Goal: Task Accomplishment & Management: Use online tool/utility

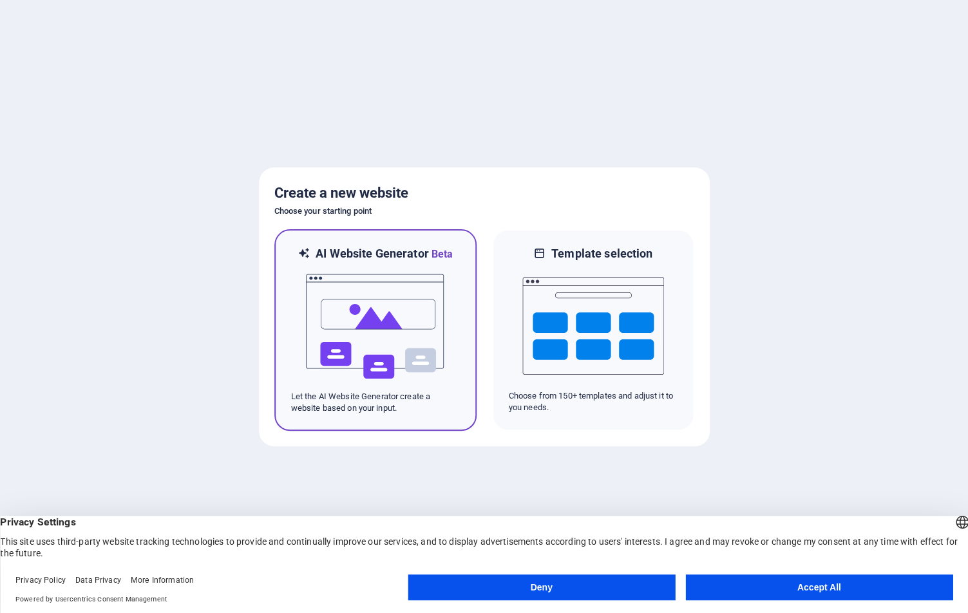
click at [332, 347] on img at bounding box center [376, 326] width 142 height 129
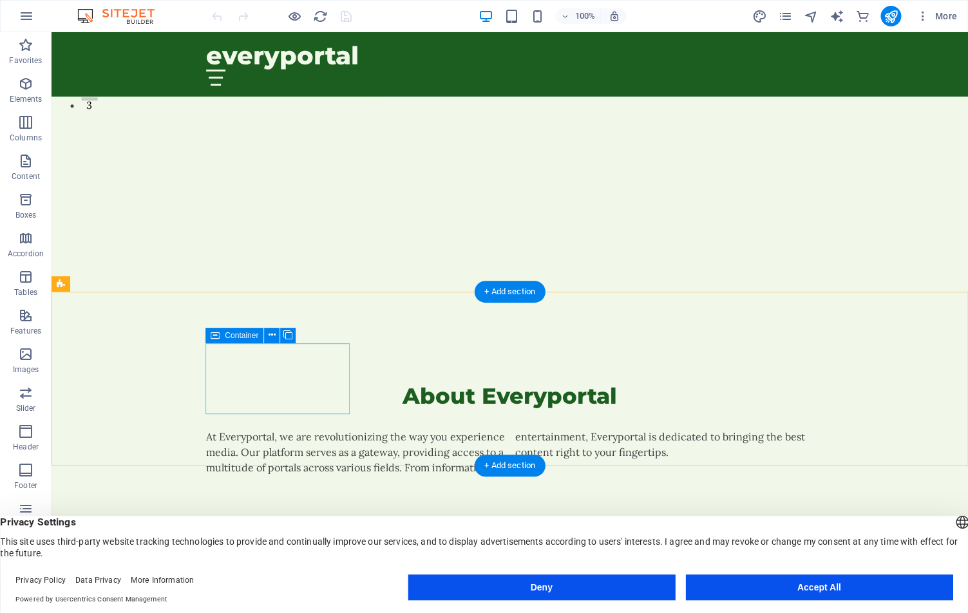
scroll to position [496, 0]
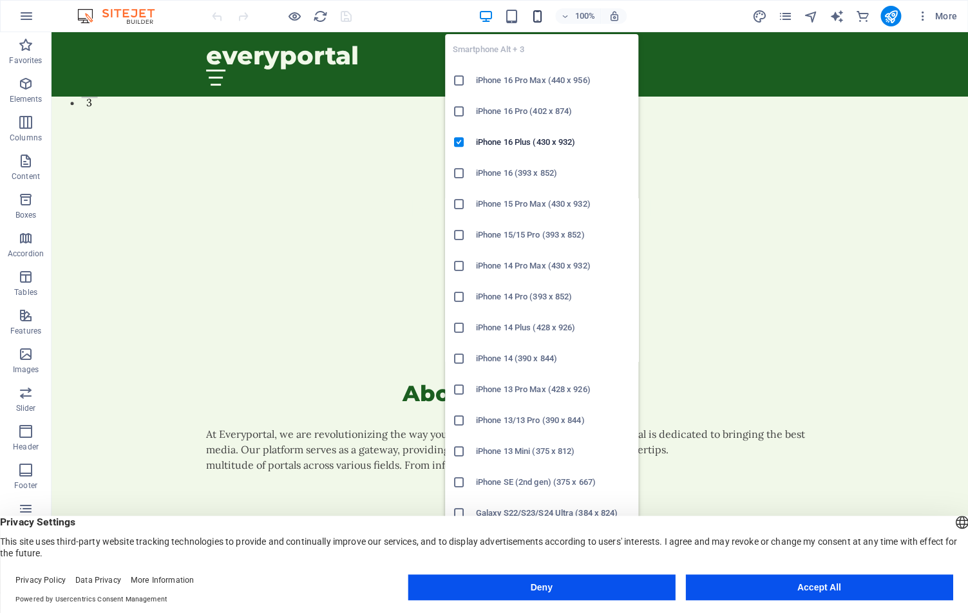
click at [540, 14] on icon "button" at bounding box center [537, 16] width 15 height 15
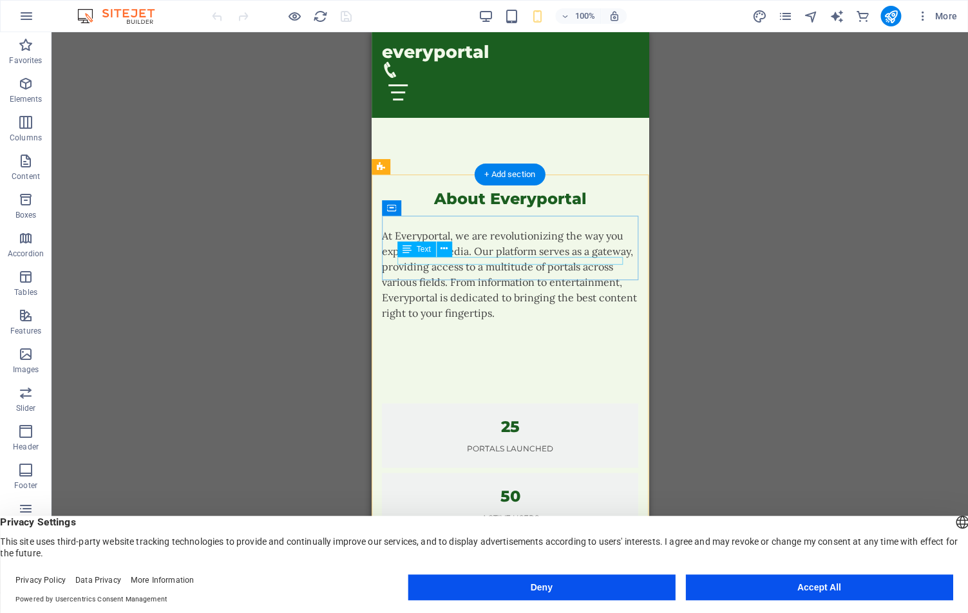
scroll to position [451, 0]
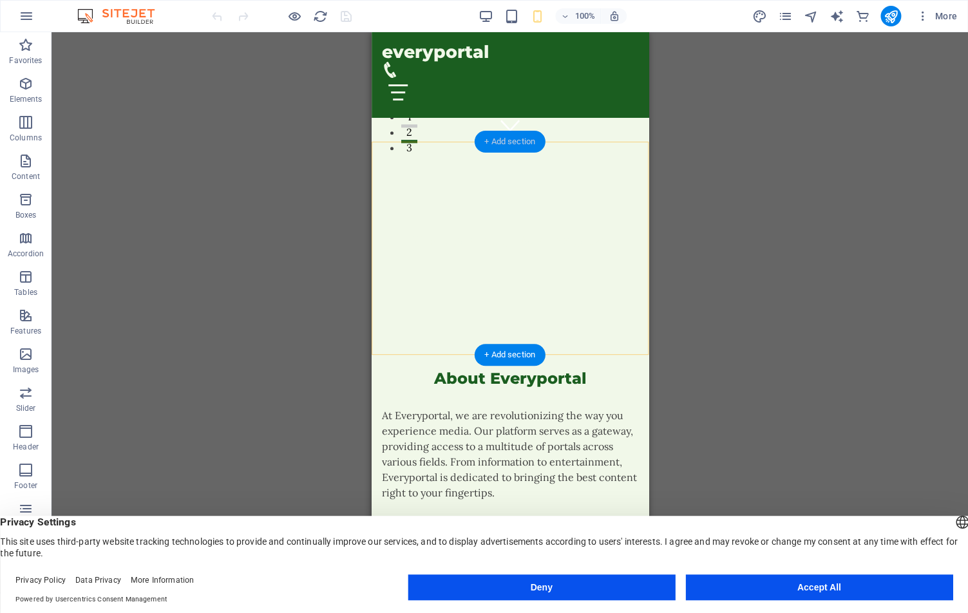
click at [511, 140] on div "+ Add section" at bounding box center [509, 142] width 71 height 22
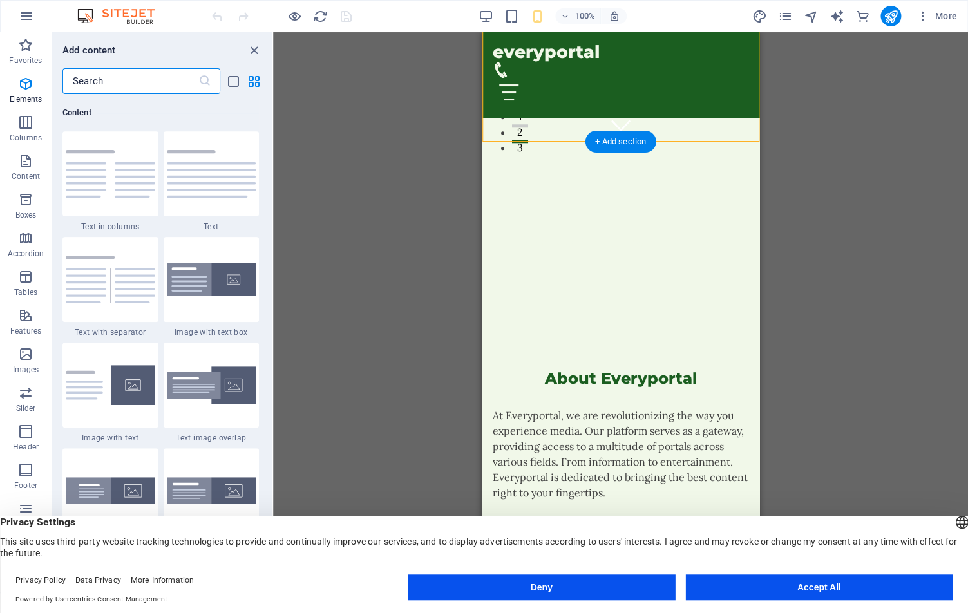
scroll to position [2253, 0]
click at [131, 170] on img at bounding box center [111, 173] width 90 height 48
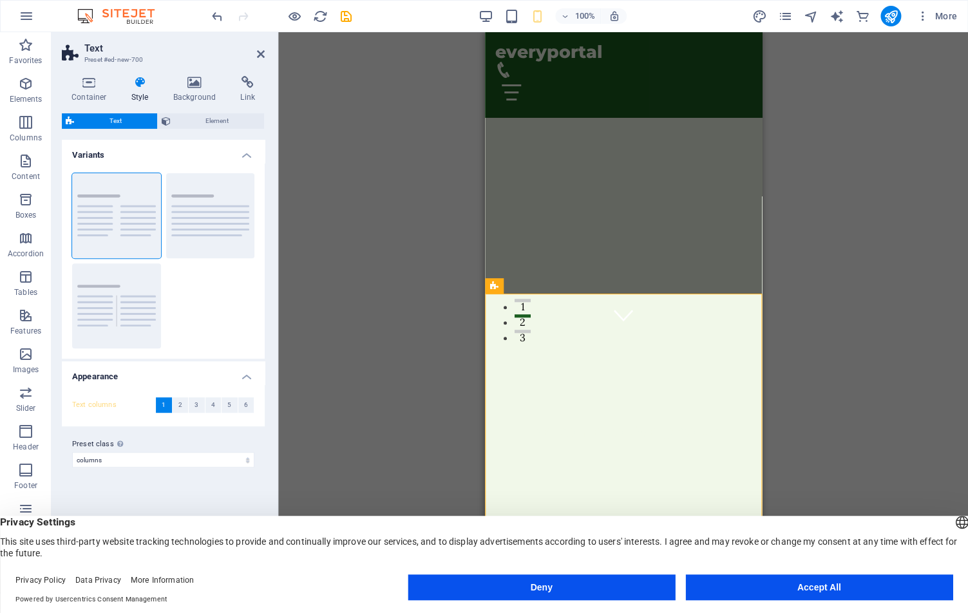
scroll to position [225, 0]
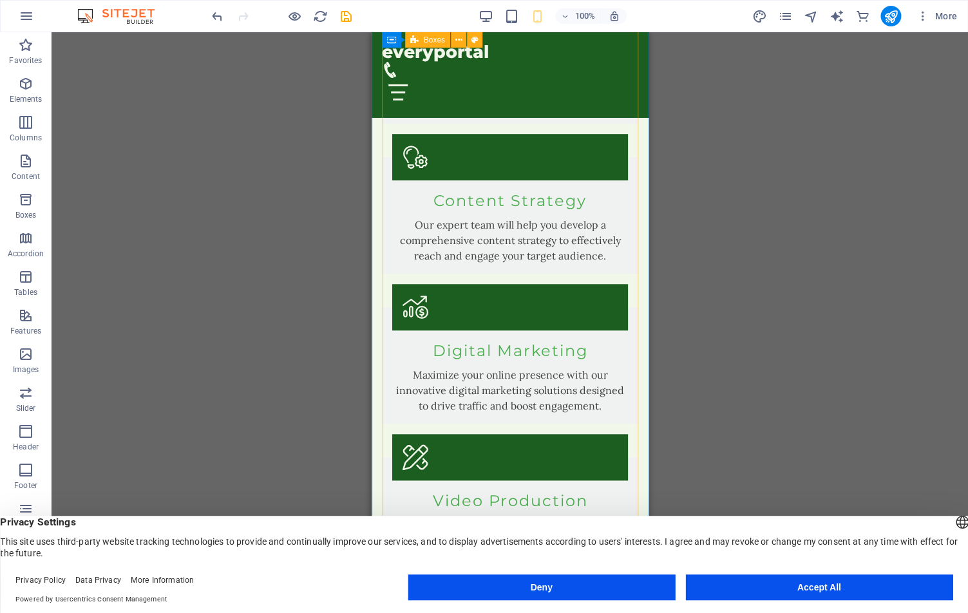
scroll to position [2254, 0]
